Goal: Information Seeking & Learning: Learn about a topic

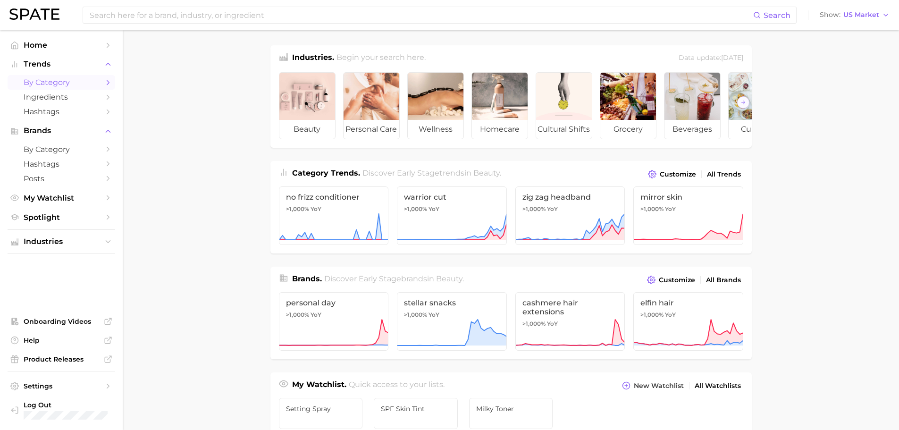
click at [62, 84] on span "by Category" at bounding box center [61, 82] width 75 height 9
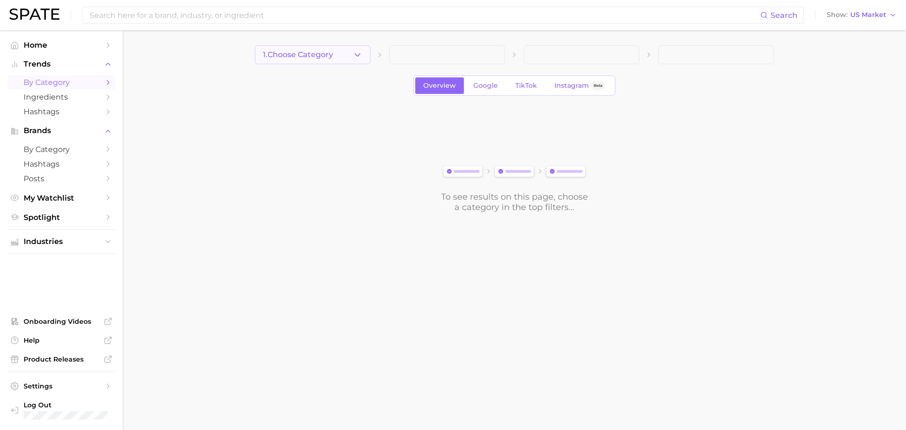
click at [280, 56] on span "1. Choose Category" at bounding box center [298, 54] width 70 height 8
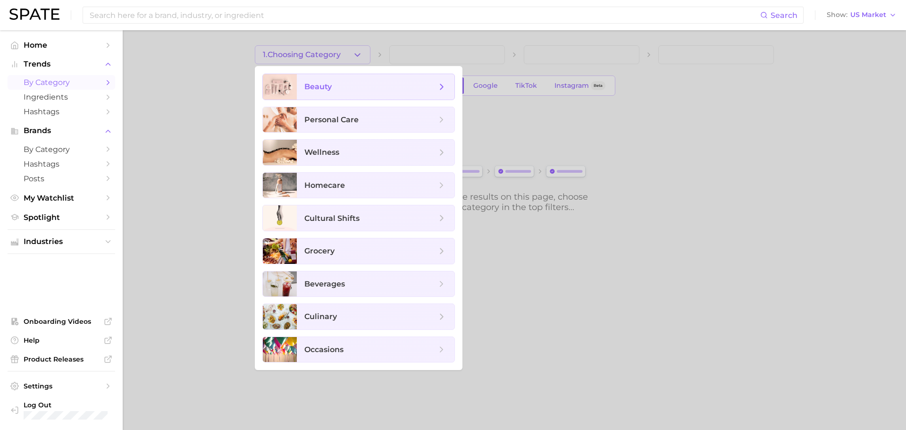
click at [323, 86] on span "beauty" at bounding box center [317, 86] width 27 height 9
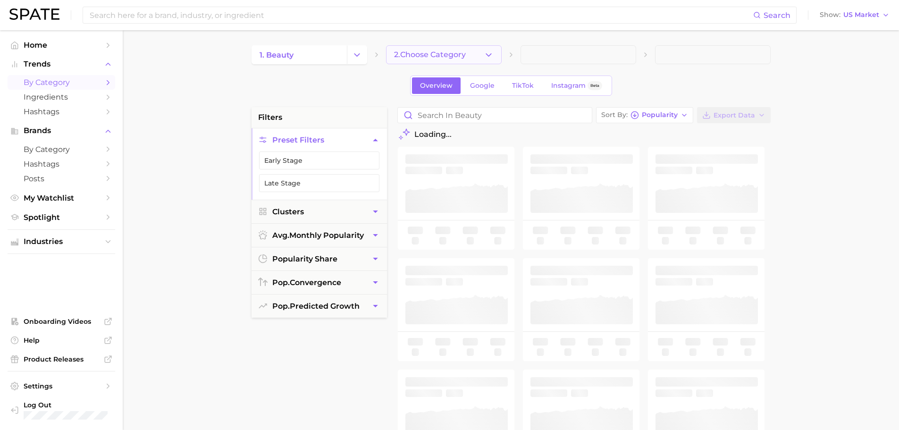
click at [429, 63] on button "2. Choose Category" at bounding box center [444, 54] width 116 height 19
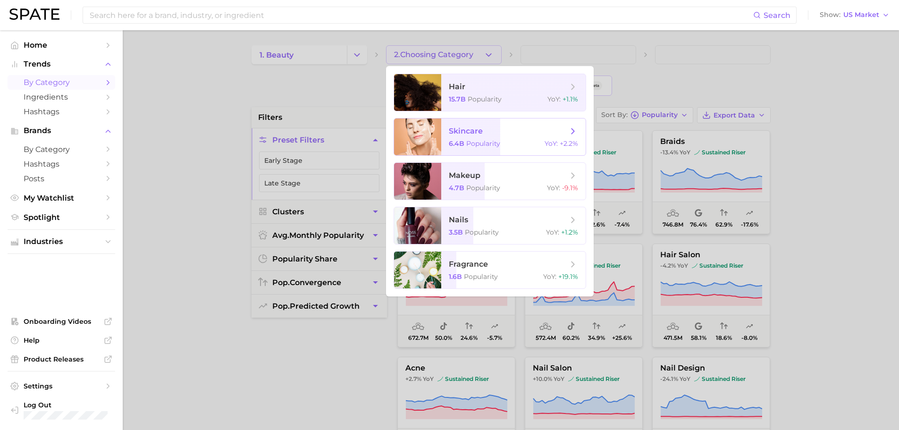
click at [532, 129] on span "skincare" at bounding box center [508, 131] width 119 height 10
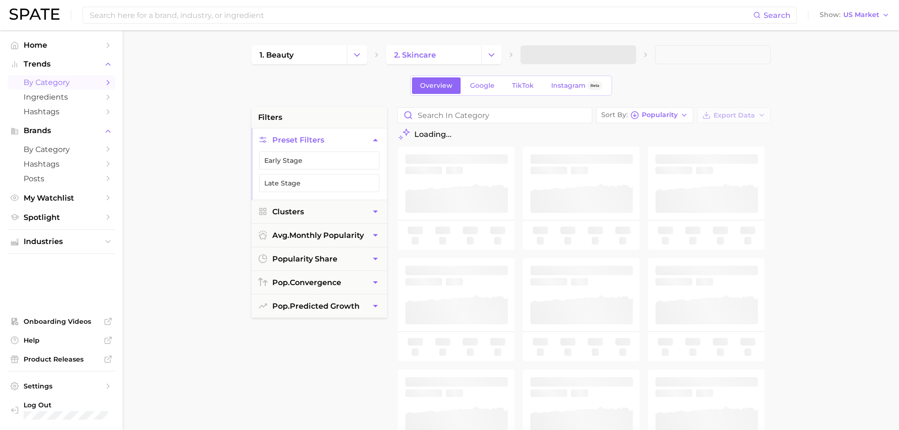
click at [560, 54] on span at bounding box center [578, 54] width 116 height 19
click at [592, 51] on button "3. Subcategory" at bounding box center [578, 54] width 116 height 19
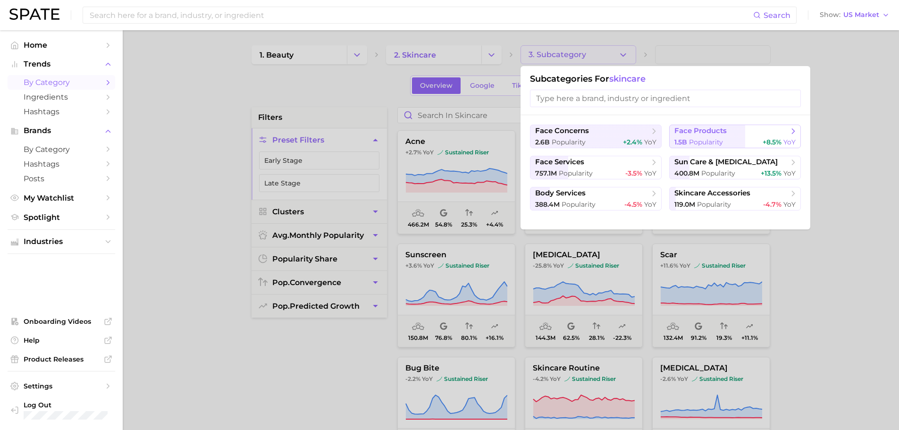
click at [745, 139] on div "1.5b Popularity +8.5% YoY" at bounding box center [734, 142] width 121 height 9
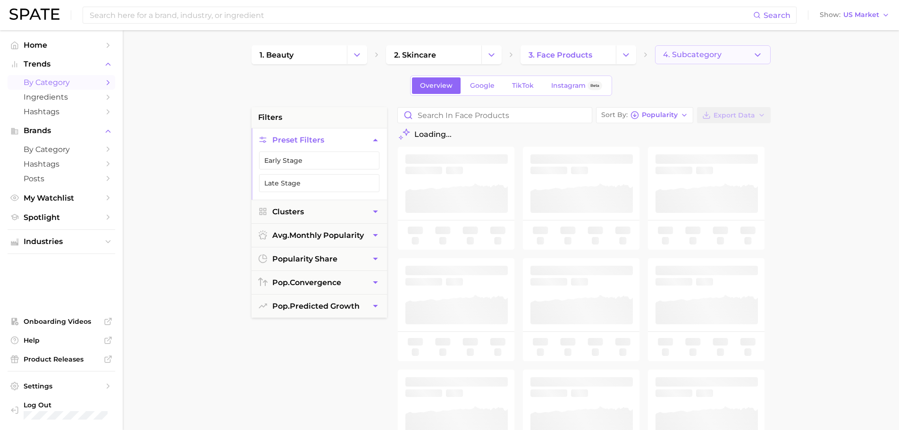
click at [703, 52] on span "4. Subcategory" at bounding box center [692, 54] width 58 height 8
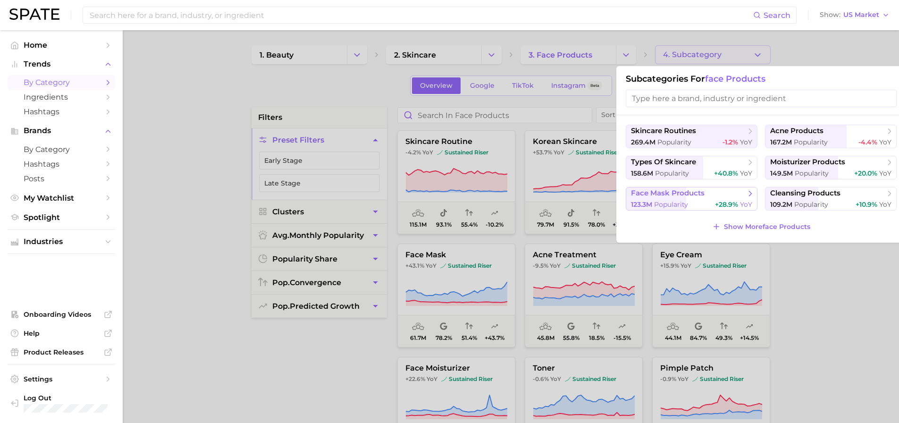
click at [702, 200] on div "123.3m Popularity +28.9% YoY" at bounding box center [691, 204] width 121 height 9
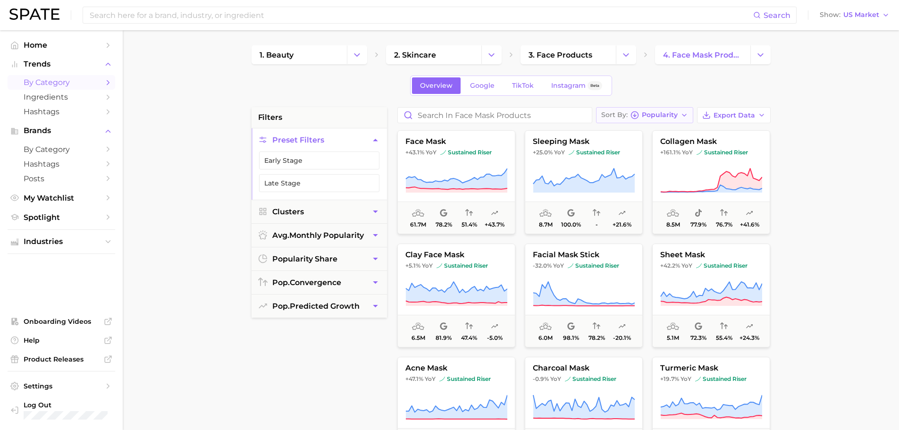
click at [671, 116] on span "Popularity" at bounding box center [660, 114] width 36 height 5
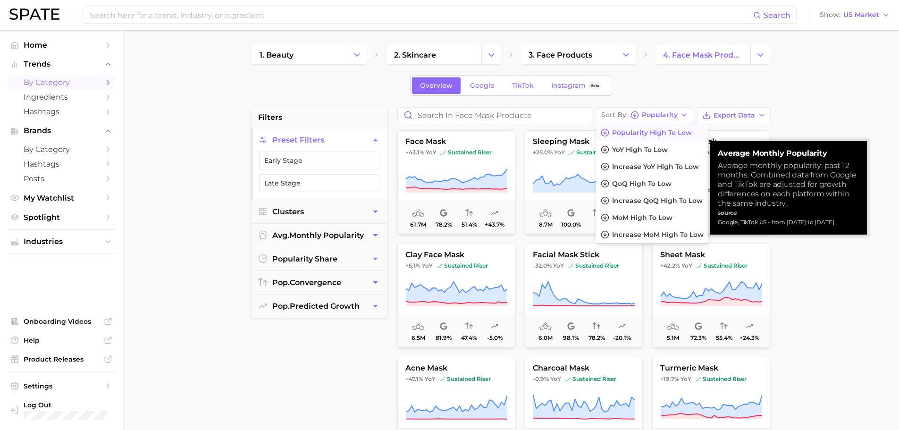
drag, startPoint x: 718, startPoint y: 164, endPoint x: 854, endPoint y: 222, distance: 147.5
click at [854, 222] on div "Average Monthly Popularity Average monthly popularity: past 12 months. Combined…" at bounding box center [788, 188] width 142 height 78
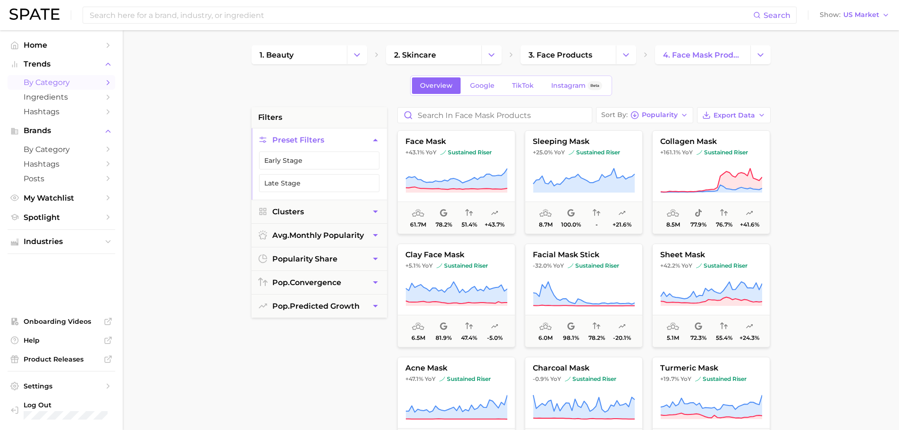
copy div "Average monthly popularity: past 12 months. Combined data from Google and TikTo…"
click at [802, 155] on main "1. beauty 2. skincare 3. face products 4. face mask products Overview Google Ti…" at bounding box center [511, 388] width 776 height 716
click at [652, 117] on span "Popularity" at bounding box center [660, 114] width 36 height 5
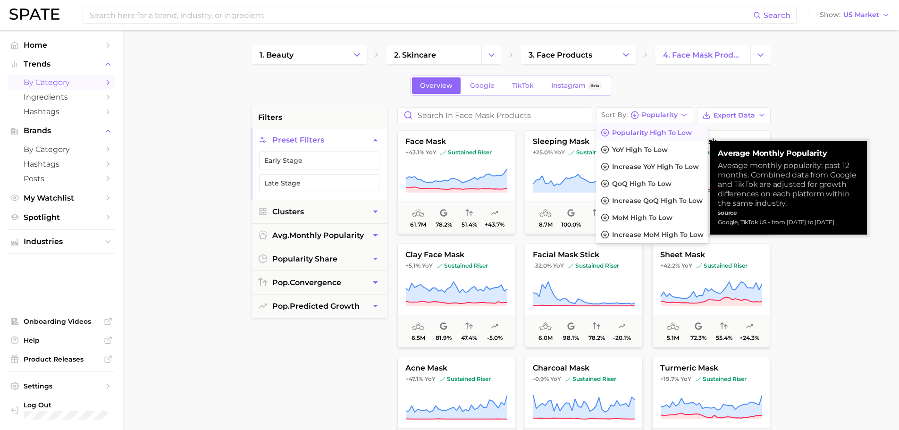
drag, startPoint x: 718, startPoint y: 165, endPoint x: 858, endPoint y: 220, distance: 150.6
click at [851, 221] on div "Average Monthly Popularity Average monthly popularity: past 12 months. Combined…" at bounding box center [788, 188] width 142 height 78
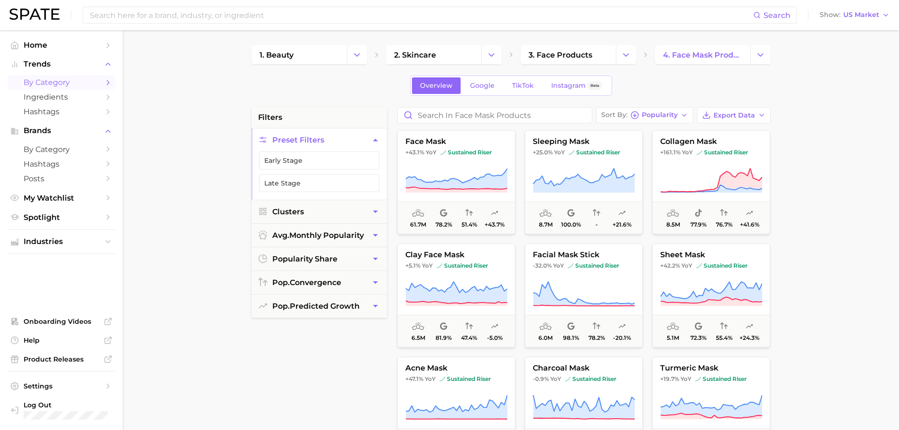
copy div "Average monthly popularity: past 12 months. Combined data from Google and TikTo…"
click at [668, 117] on span "Popularity" at bounding box center [660, 114] width 36 height 5
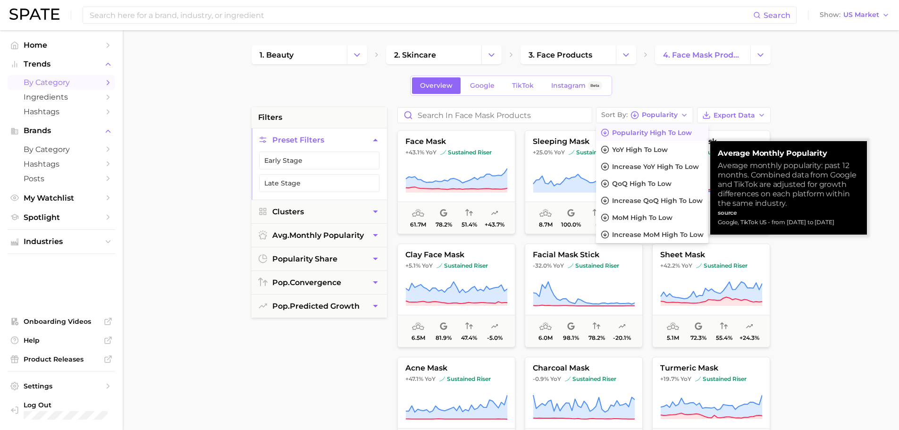
copy div "Average monthly popularity: past 12 months. Combined data from Google and TikTo…"
drag, startPoint x: 718, startPoint y: 165, endPoint x: 846, endPoint y: 219, distance: 138.4
click at [846, 219] on div "Average Monthly Popularity Average monthly popularity: past 12 months. Combined…" at bounding box center [788, 188] width 142 height 78
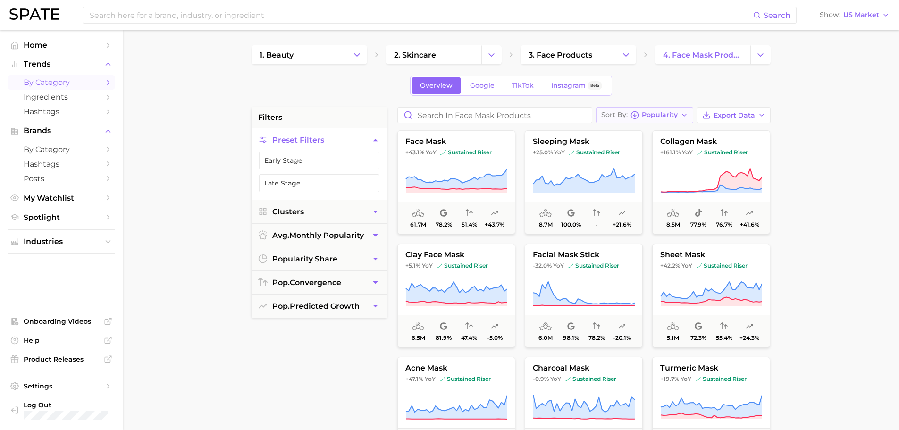
click at [645, 113] on span "Popularity" at bounding box center [660, 114] width 36 height 5
